Goal: Find specific page/section: Find specific page/section

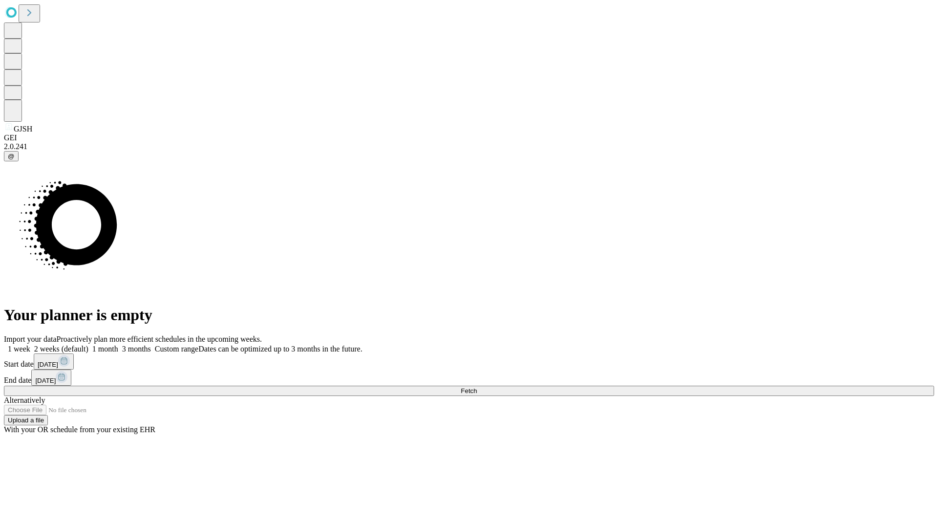
click at [477, 387] on span "Fetch" at bounding box center [469, 390] width 16 height 7
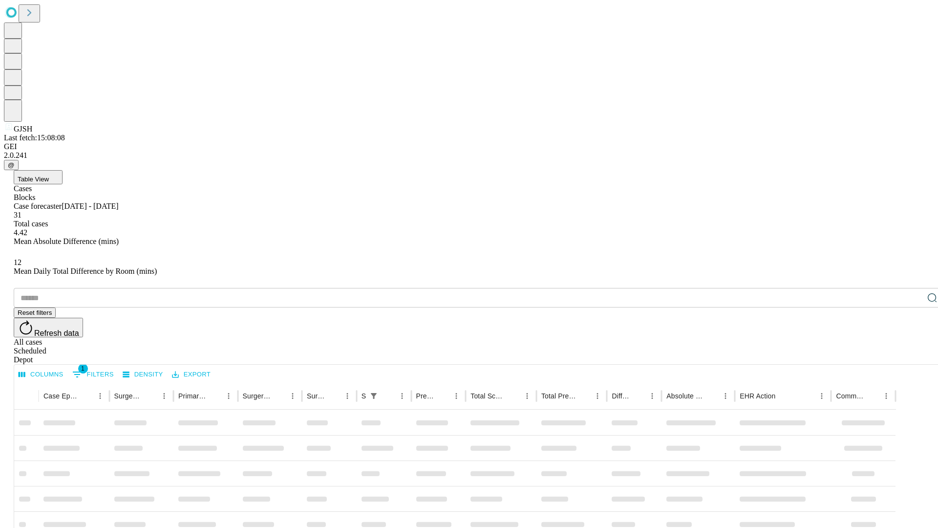
click at [913, 355] on div "Depot" at bounding box center [479, 359] width 930 height 9
